Goal: Task Accomplishment & Management: Use online tool/utility

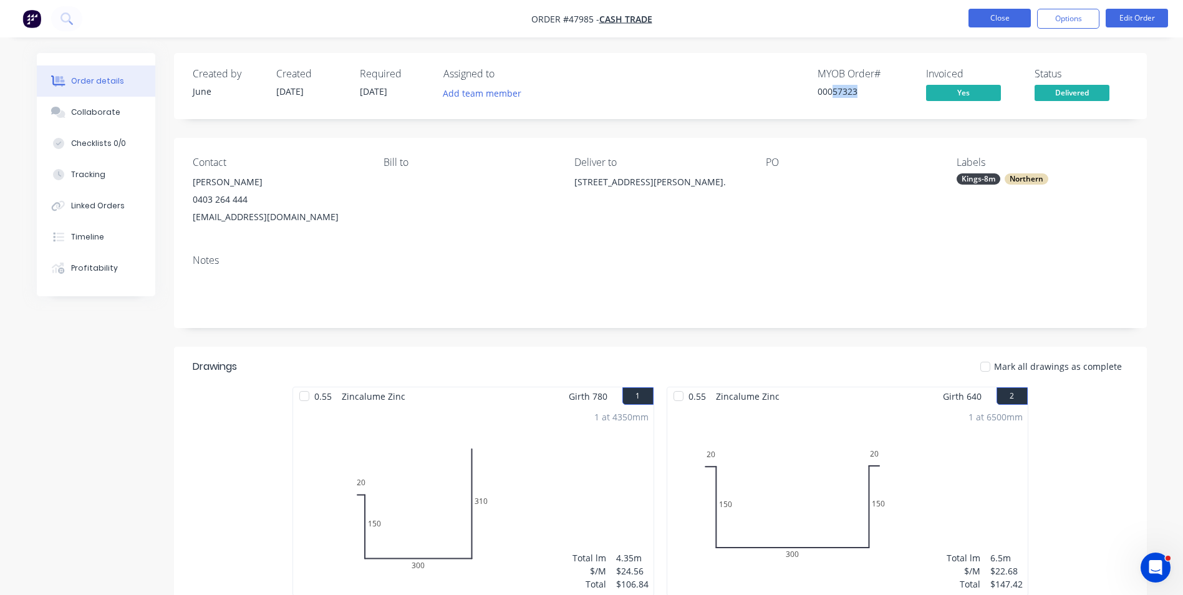
click at [1014, 16] on button "Close" at bounding box center [999, 18] width 62 height 19
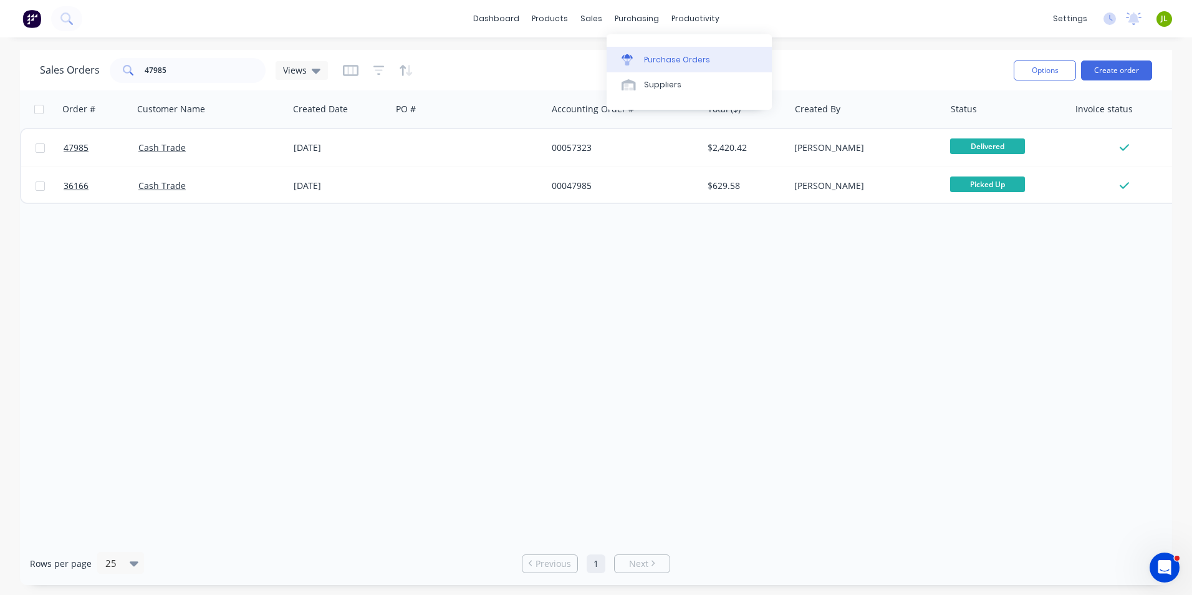
click at [639, 61] on div at bounding box center [631, 59] width 19 height 11
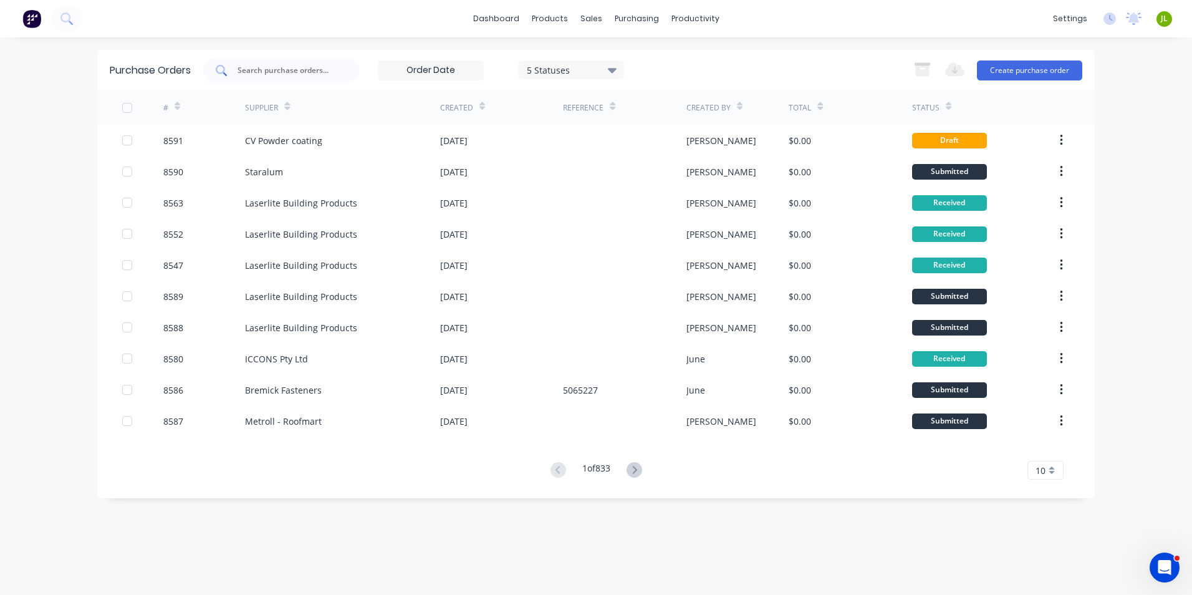
click at [345, 70] on div at bounding box center [281, 70] width 156 height 25
type input "8574"
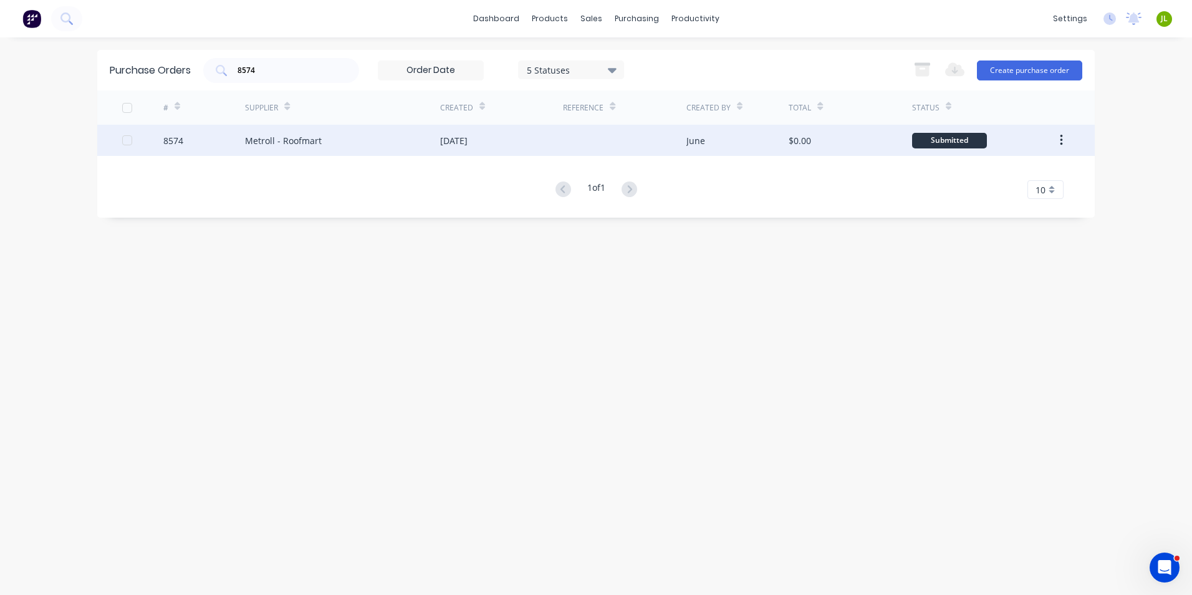
click at [357, 132] on div "Metroll - Roofmart" at bounding box center [342, 140] width 195 height 31
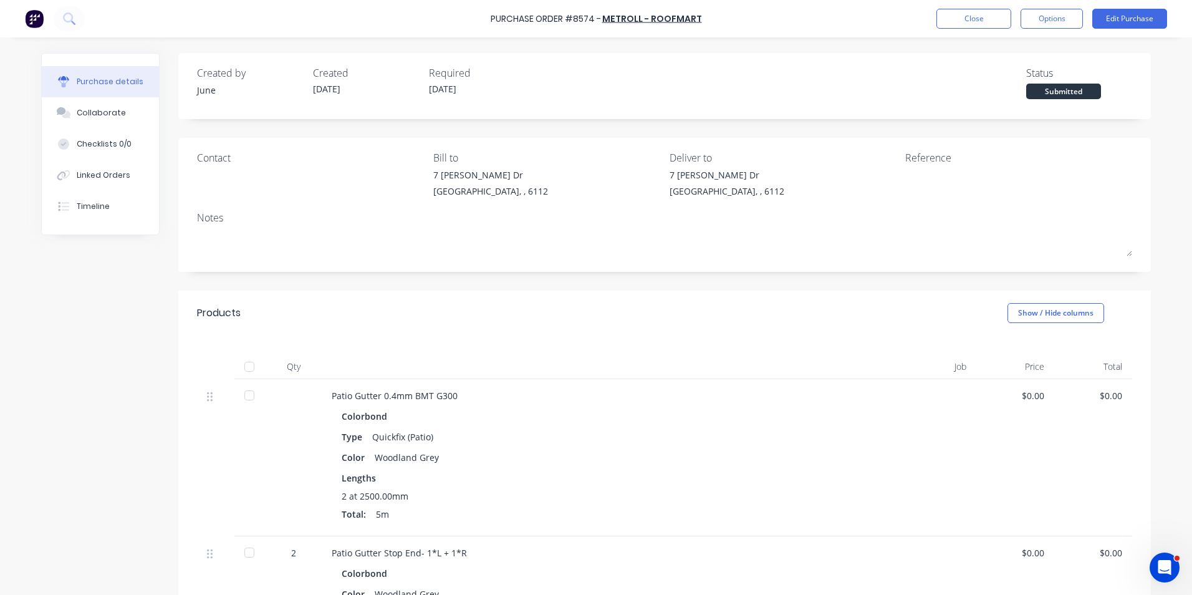
click at [776, 521] on div "2 at 2500.00mm Total: 5m" at bounding box center [602, 507] width 521 height 36
click at [243, 366] on div at bounding box center [249, 366] width 25 height 25
click at [67, 166] on button "Linked Orders" at bounding box center [100, 175] width 117 height 31
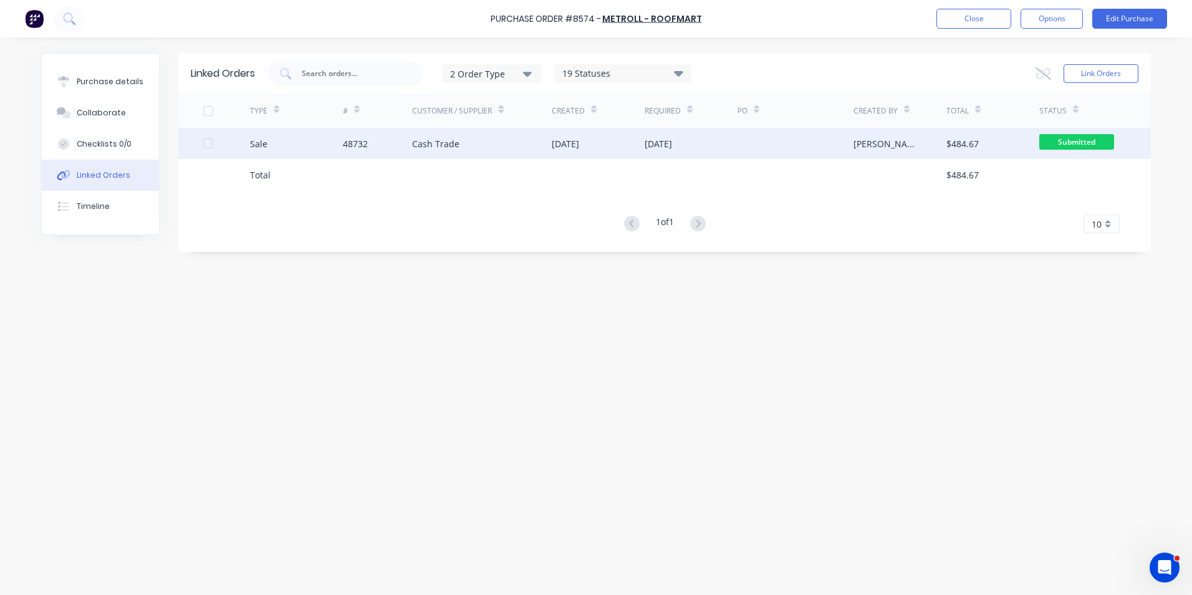
click at [478, 153] on div "Cash Trade" at bounding box center [482, 143] width 140 height 31
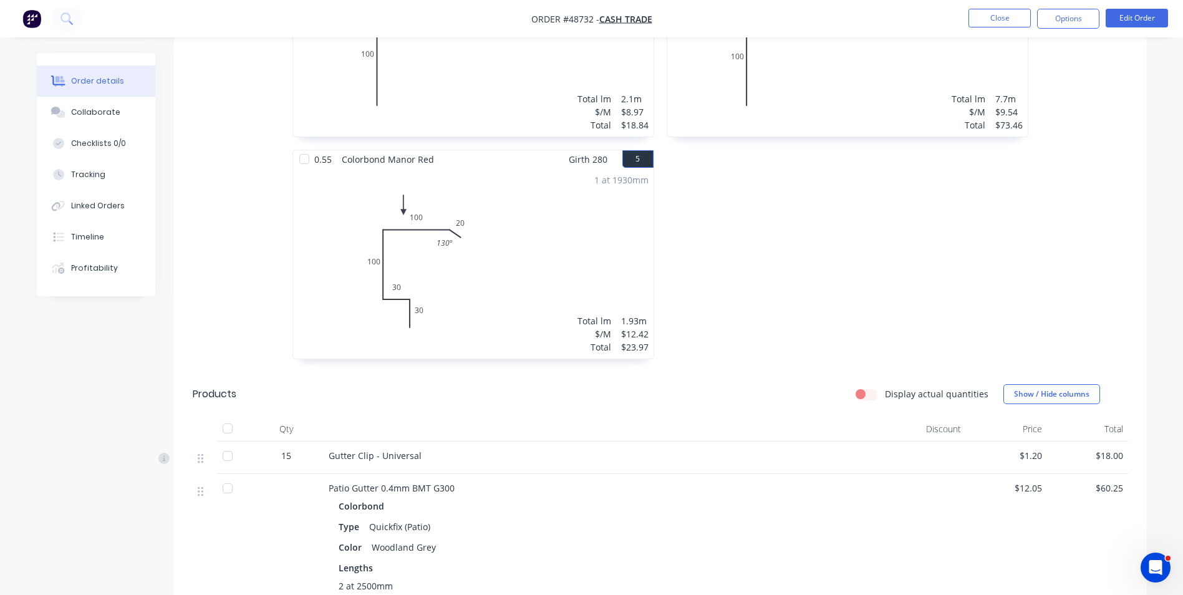
scroll to position [686, 0]
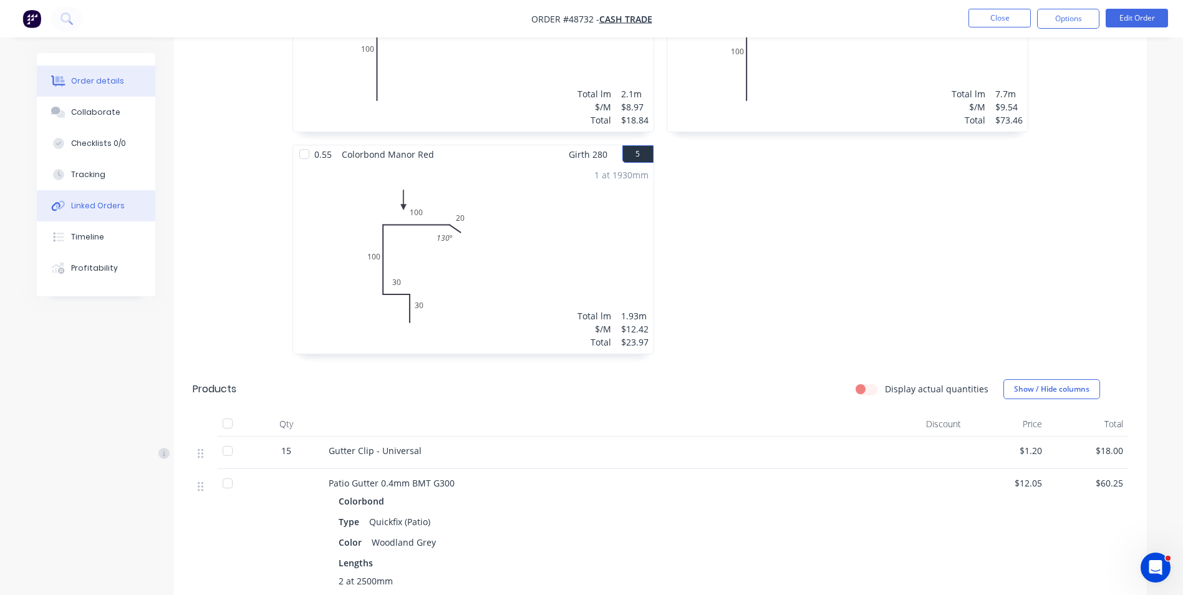
click at [105, 203] on div "Linked Orders" at bounding box center [98, 205] width 54 height 11
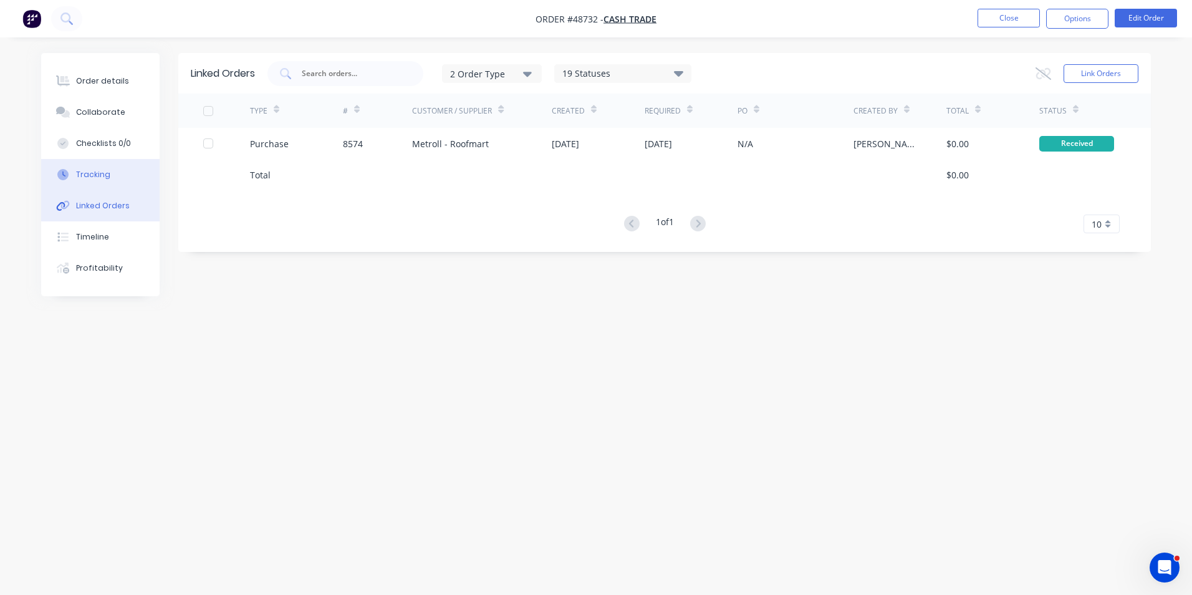
click at [102, 175] on div "Tracking" at bounding box center [93, 174] width 34 height 11
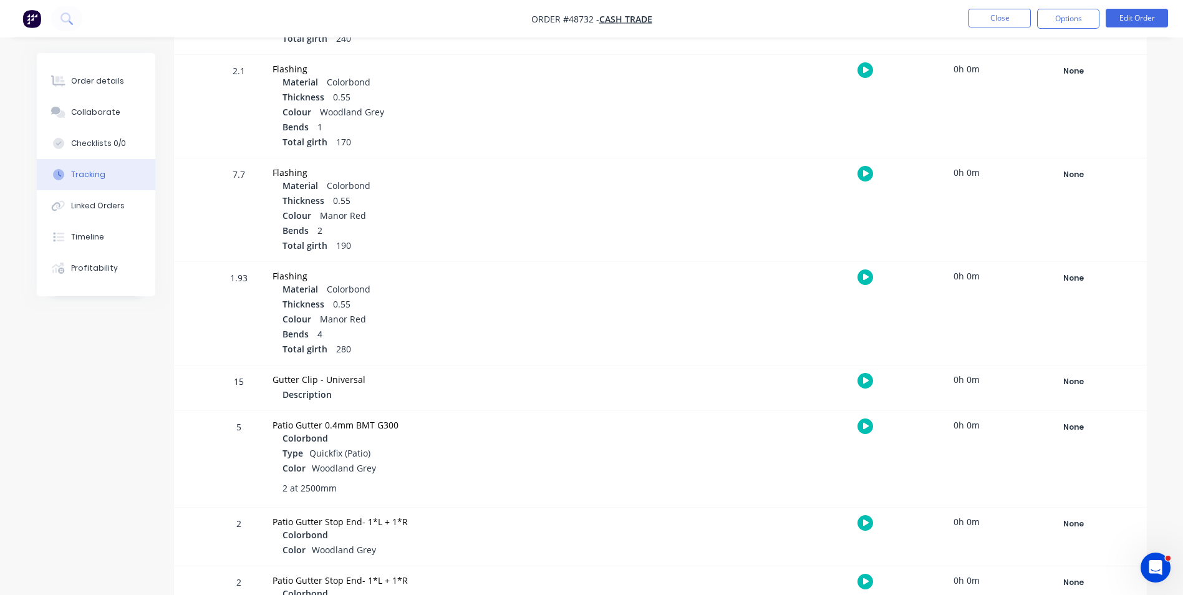
scroll to position [561, 0]
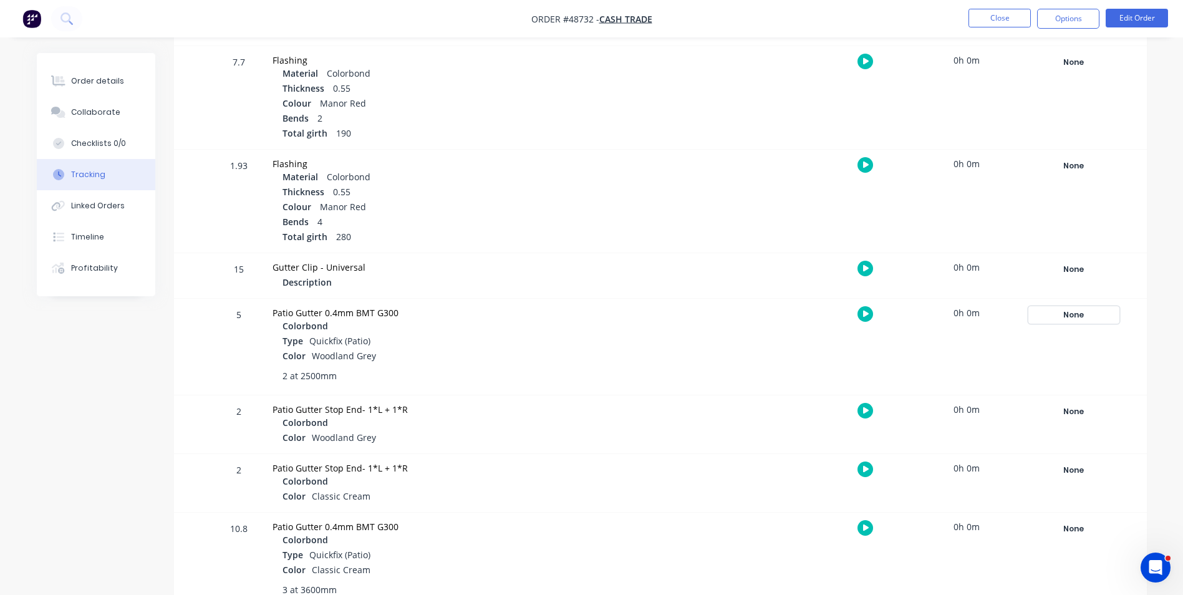
click at [1067, 308] on div "None" at bounding box center [1074, 315] width 90 height 16
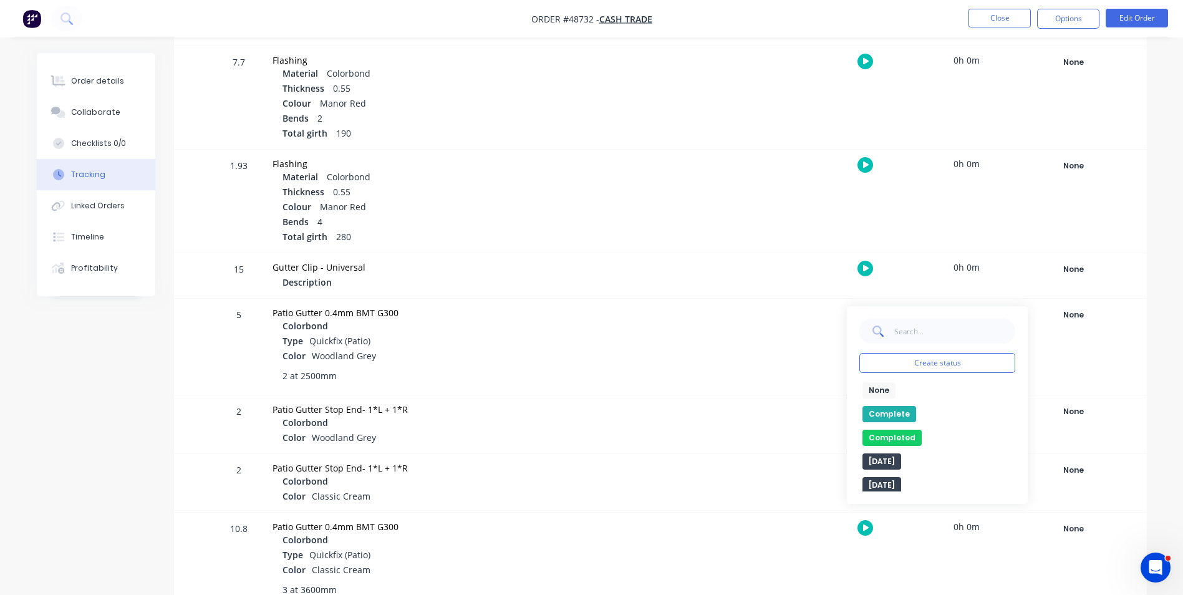
click at [870, 415] on button "Complete" at bounding box center [889, 414] width 54 height 16
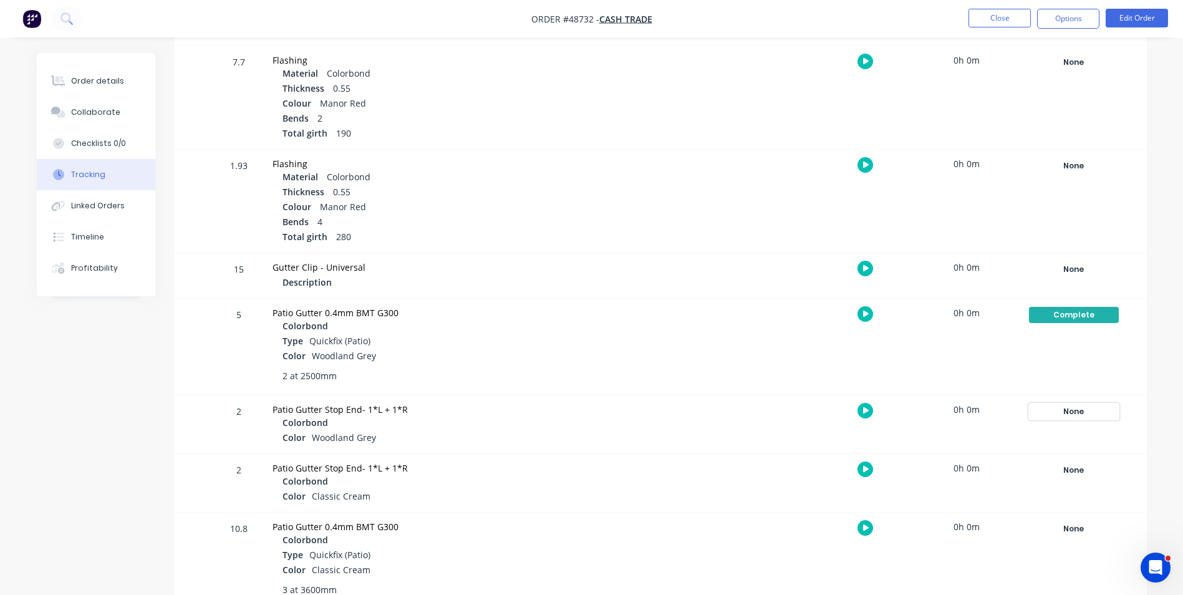
click at [1097, 410] on div "None" at bounding box center [1074, 411] width 90 height 16
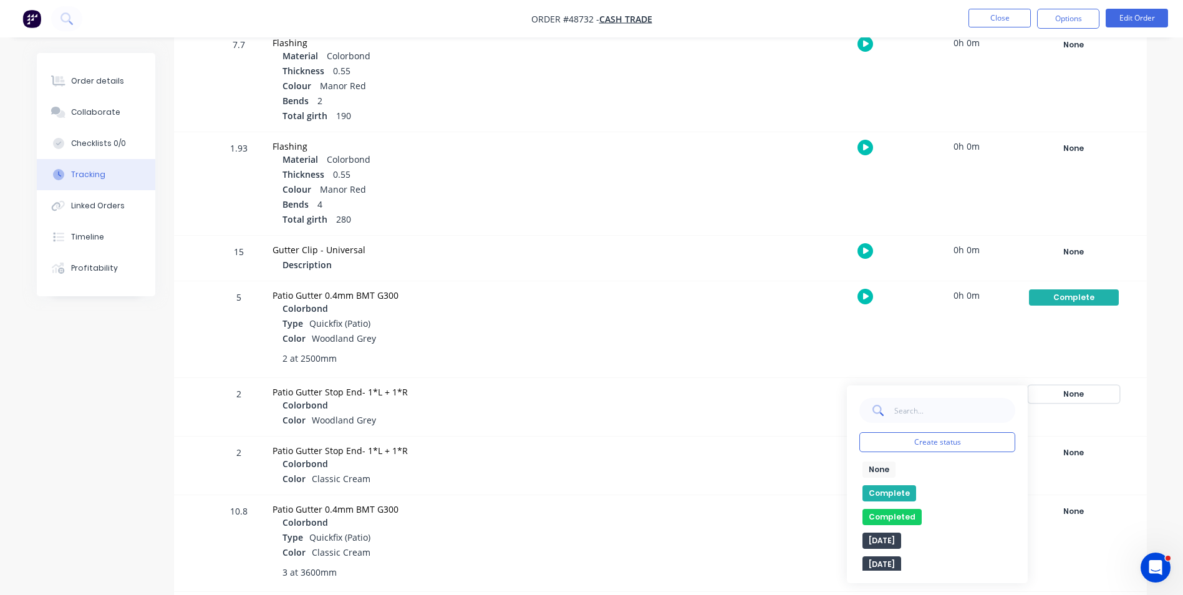
scroll to position [588, 0]
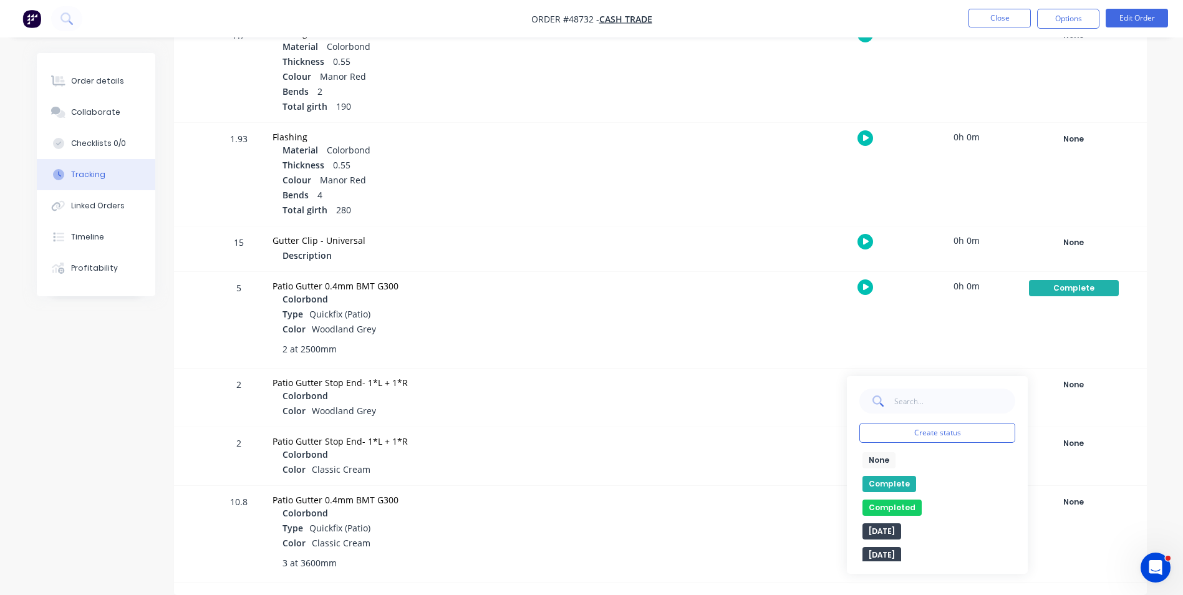
drag, startPoint x: 894, startPoint y: 473, endPoint x: 894, endPoint y: 483, distance: 10.6
click at [894, 479] on div "None edit Complete Completed edit Friday Monday Ready for Delivery Ready To Pic…" at bounding box center [937, 506] width 156 height 109
click at [894, 491] on button "Complete" at bounding box center [889, 484] width 54 height 16
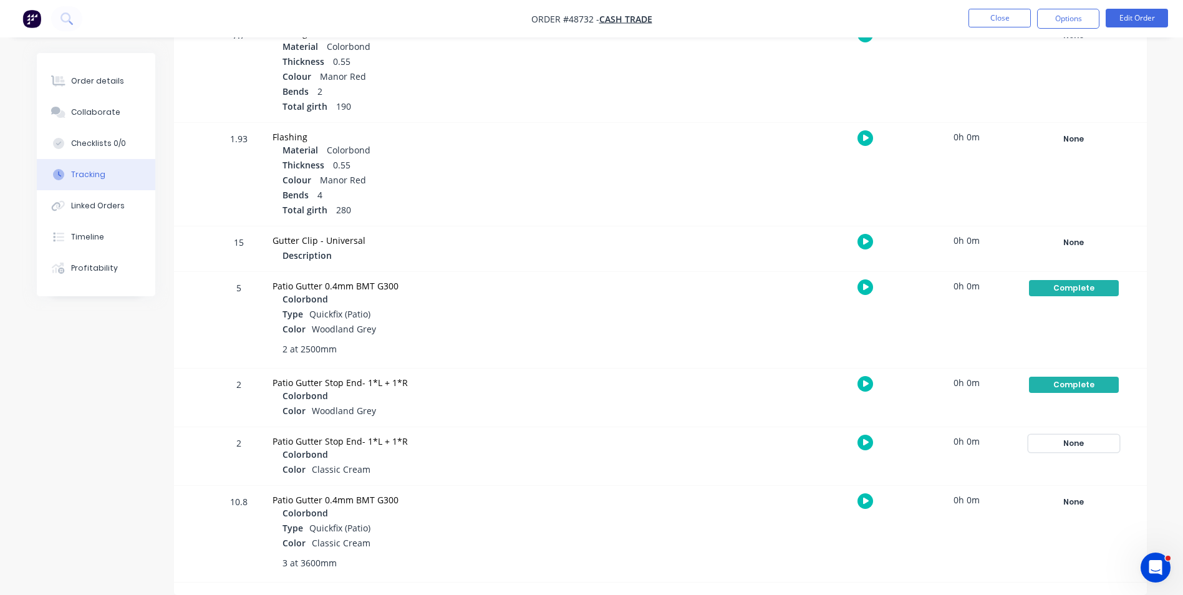
click at [1059, 447] on div "None" at bounding box center [1074, 443] width 90 height 16
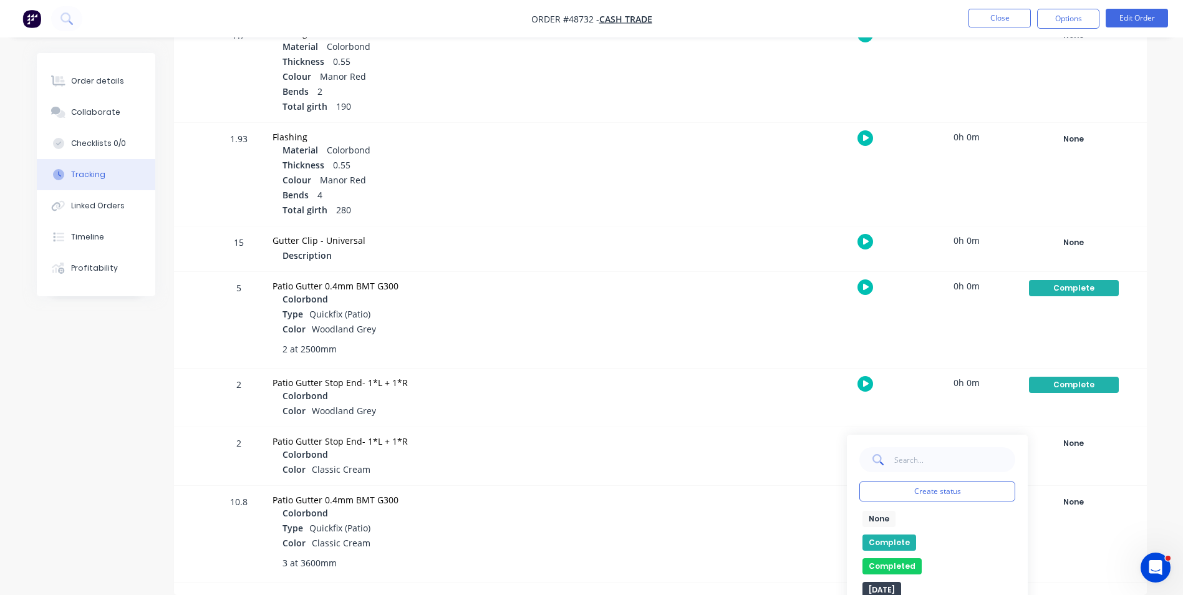
click at [875, 538] on button "Complete" at bounding box center [889, 542] width 54 height 16
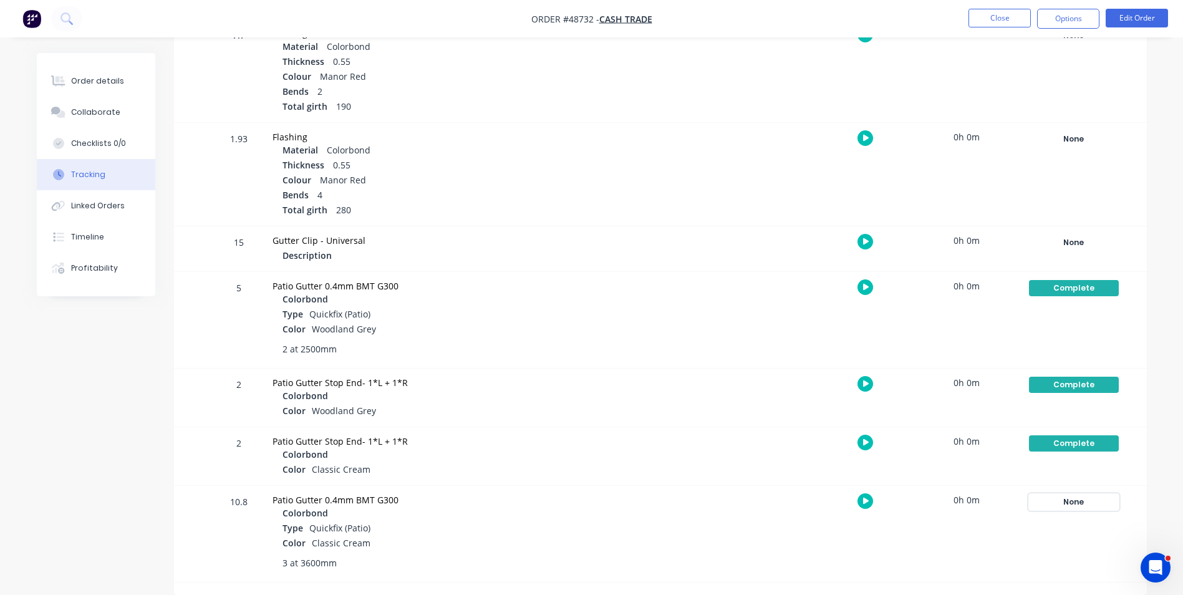
click at [1094, 501] on div "None" at bounding box center [1074, 502] width 90 height 16
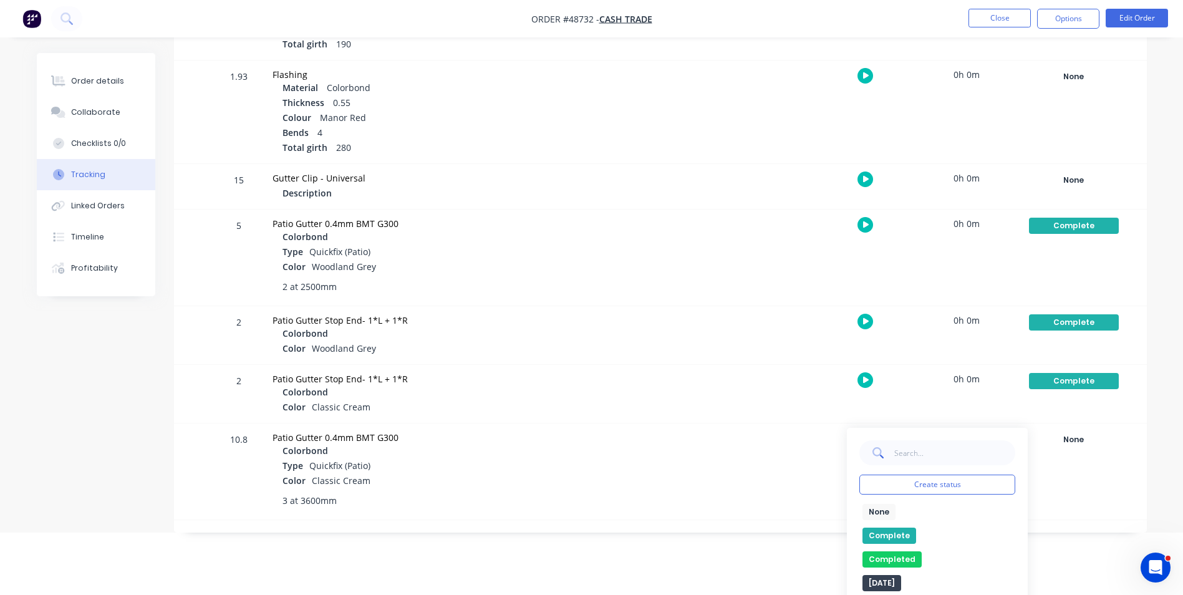
click at [888, 534] on button "Complete" at bounding box center [889, 535] width 54 height 16
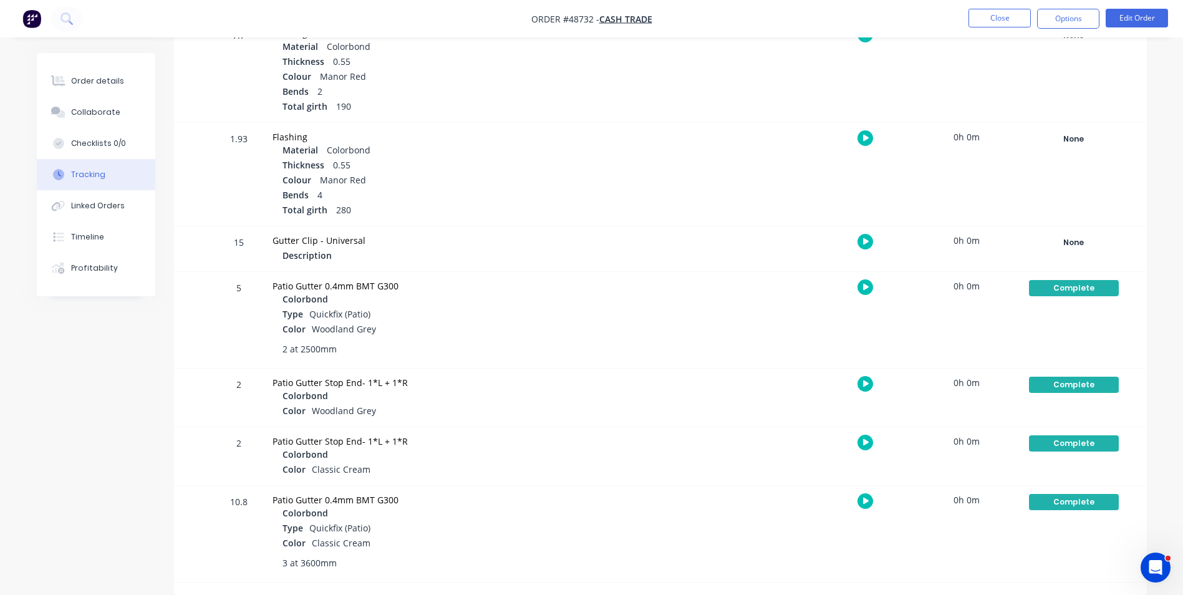
click at [679, 483] on div "Patio Gutter Stop End- 1*L + 1*R Colorbond Color Classic Cream" at bounding box center [487, 456] width 445 height 58
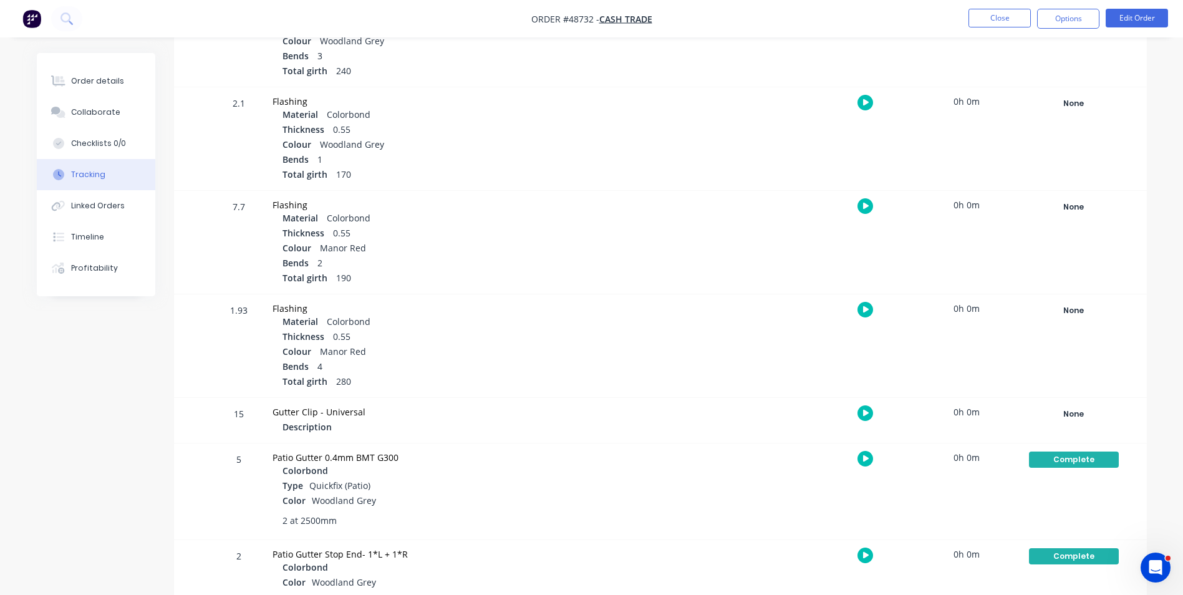
scroll to position [338, 0]
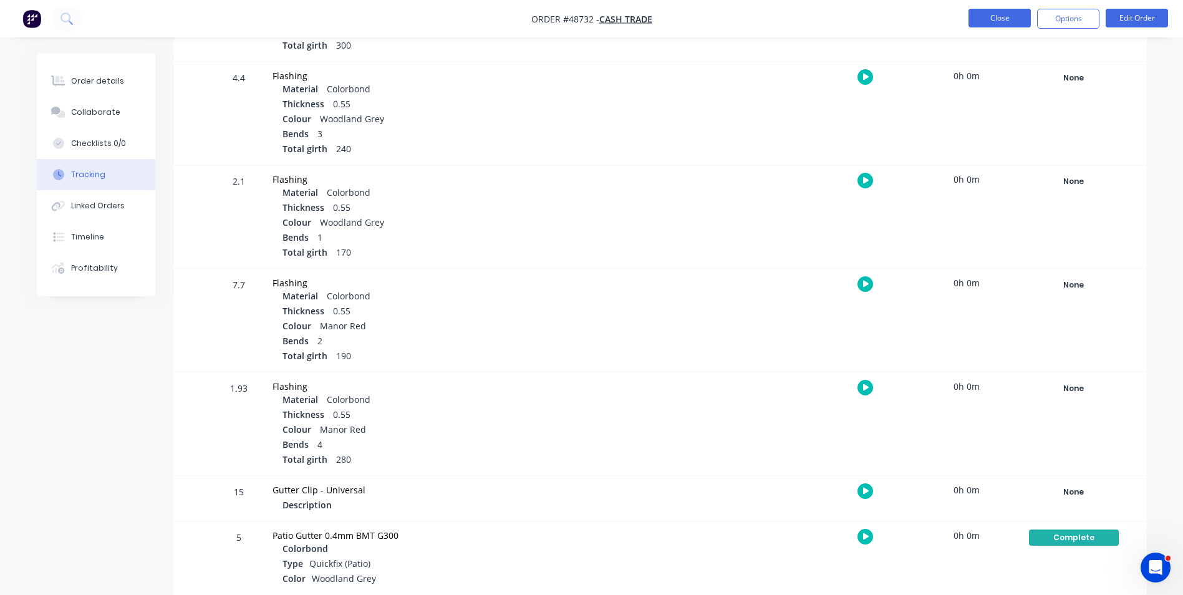
click at [1005, 19] on button "Close" at bounding box center [999, 18] width 62 height 19
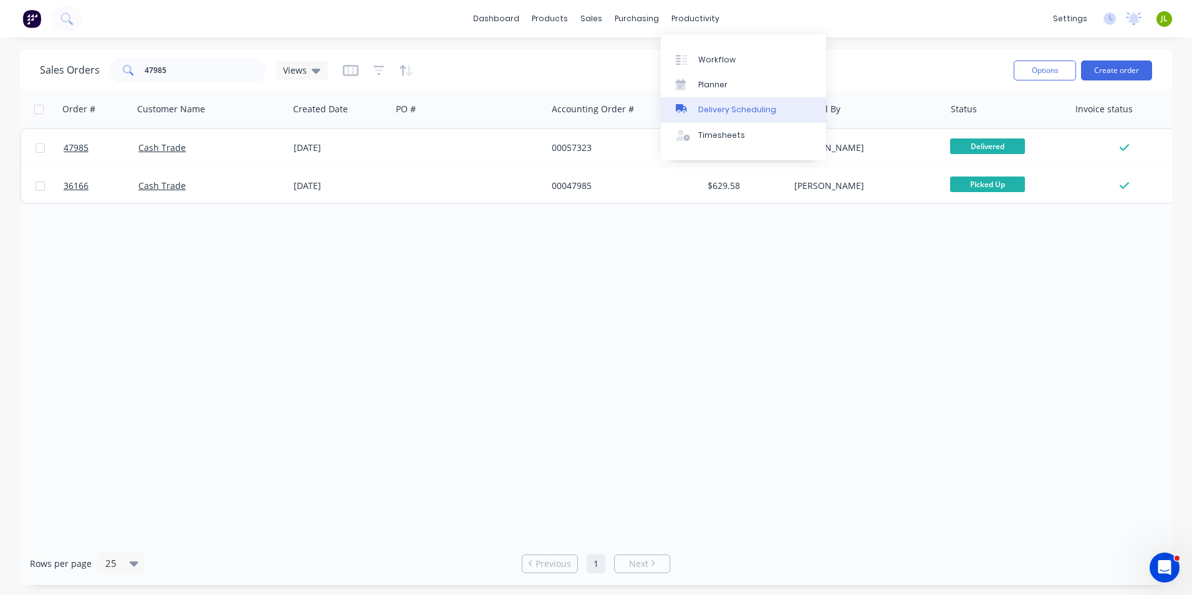
click at [759, 106] on div "Delivery Scheduling" at bounding box center [737, 109] width 78 height 11
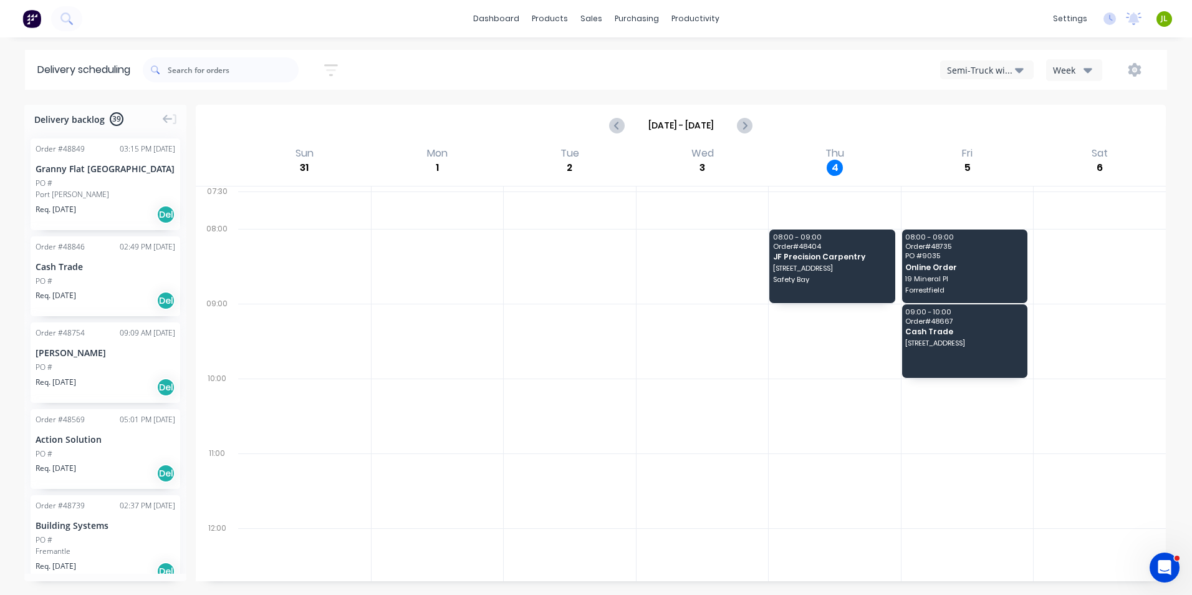
click at [1003, 72] on div "Semi-Truck with Hiab" at bounding box center [981, 70] width 68 height 13
click at [1002, 142] on div "Utes Delivery" at bounding box center [1002, 151] width 123 height 25
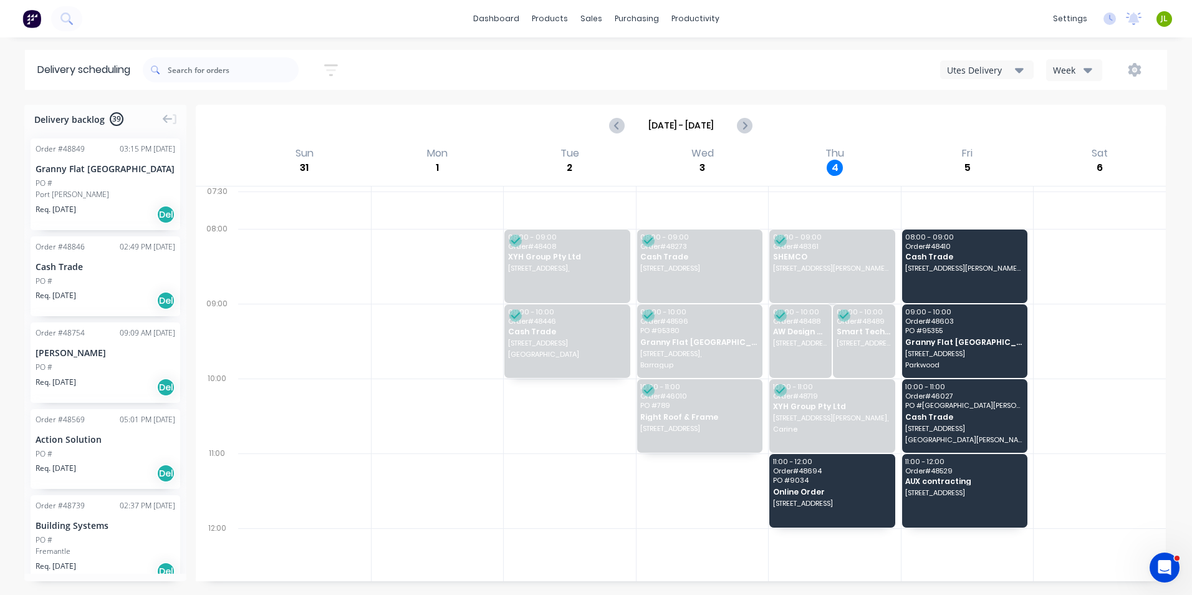
click at [1124, 72] on button "button" at bounding box center [1135, 70] width 40 height 22
click at [1111, 111] on div "Run Sheet" at bounding box center [1095, 103] width 96 height 18
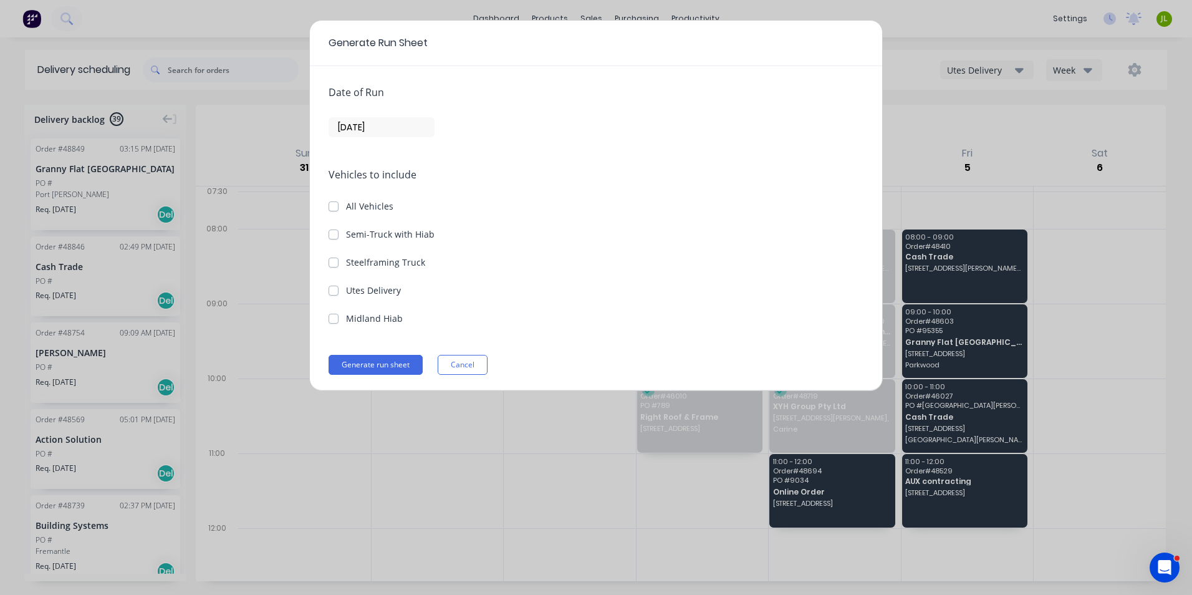
click at [373, 289] on label "Utes Delivery" at bounding box center [373, 290] width 55 height 13
click at [338, 289] on Delivery "Utes Delivery" at bounding box center [334, 290] width 10 height 12
checkbox Delivery "true"
click at [407, 137] on label "[DATE]" at bounding box center [382, 127] width 106 height 20
click at [407, 137] on input "[DATE]" at bounding box center [381, 127] width 105 height 19
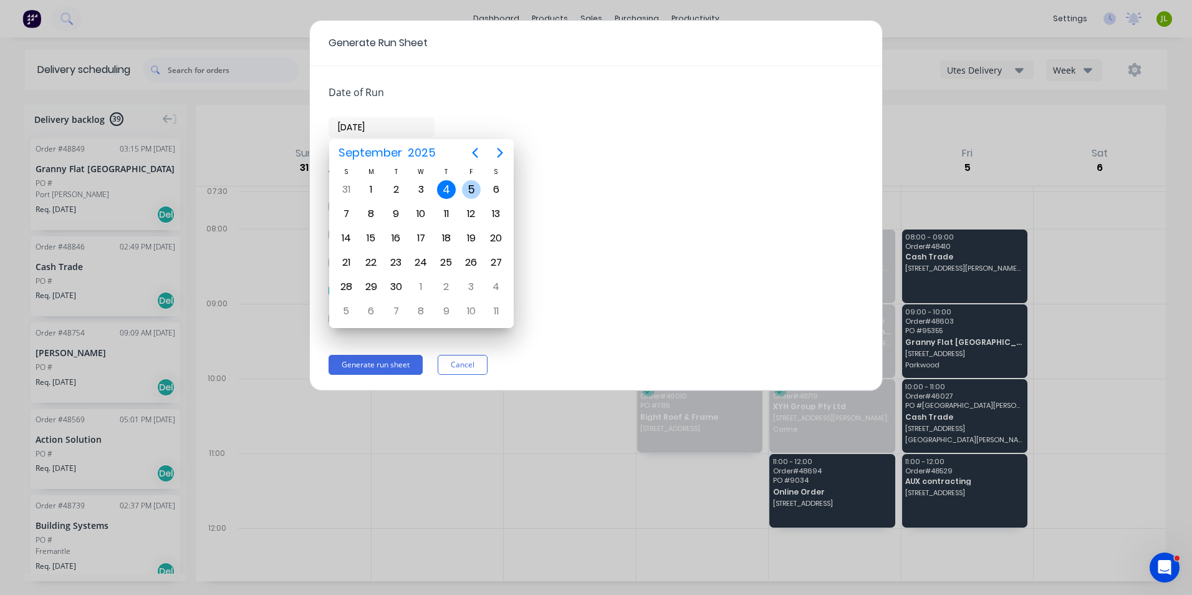
click at [469, 197] on div "5" at bounding box center [471, 189] width 19 height 19
type input "05/09/25"
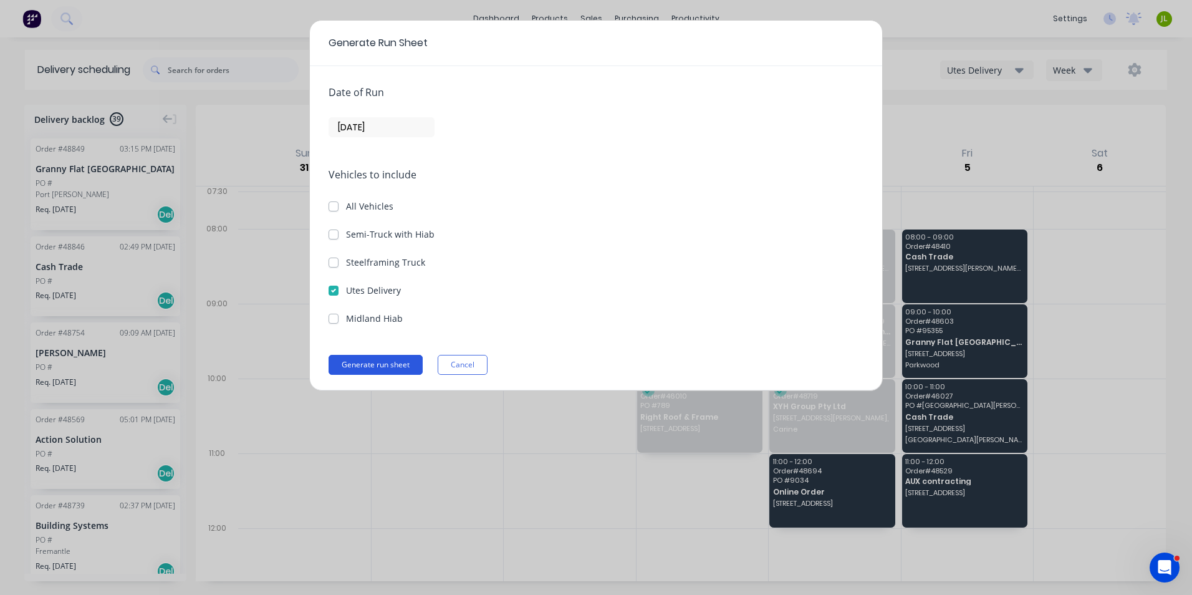
click at [371, 362] on button "Generate run sheet" at bounding box center [376, 365] width 94 height 20
